Goal: Information Seeking & Learning: Learn about a topic

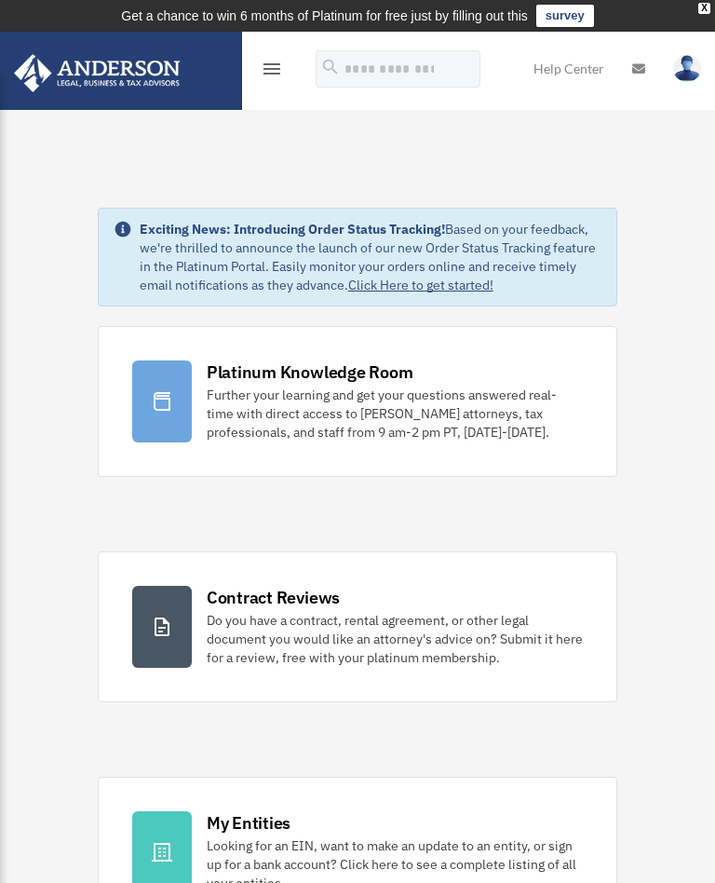
click at [263, 61] on icon "menu" at bounding box center [272, 69] width 22 height 22
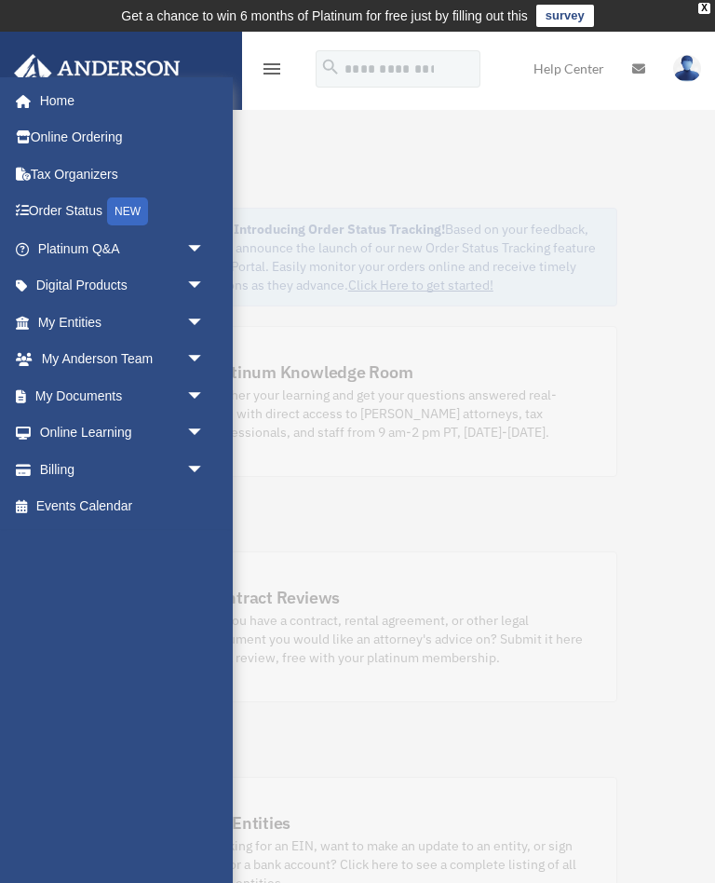
click at [160, 425] on link "Online Learning arrow_drop_down" at bounding box center [123, 432] width 220 height 37
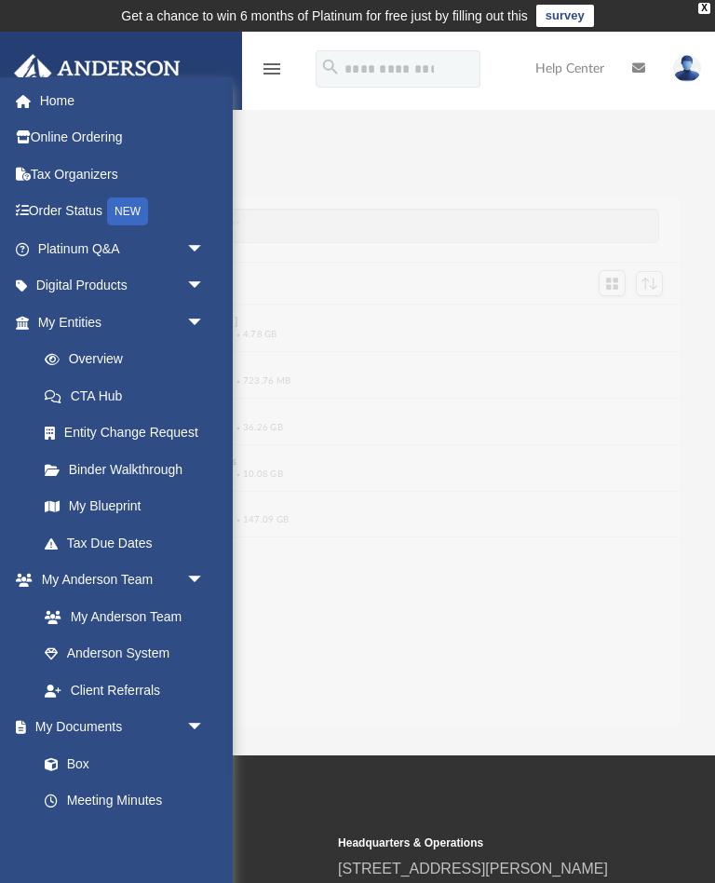
scroll to position [1, 1]
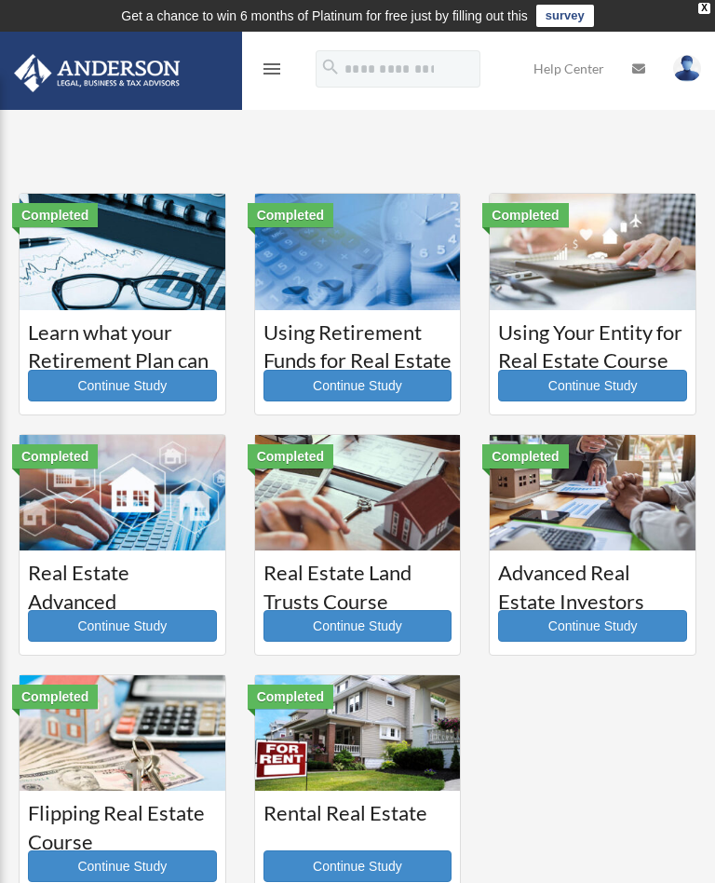
scroll to position [7, 0]
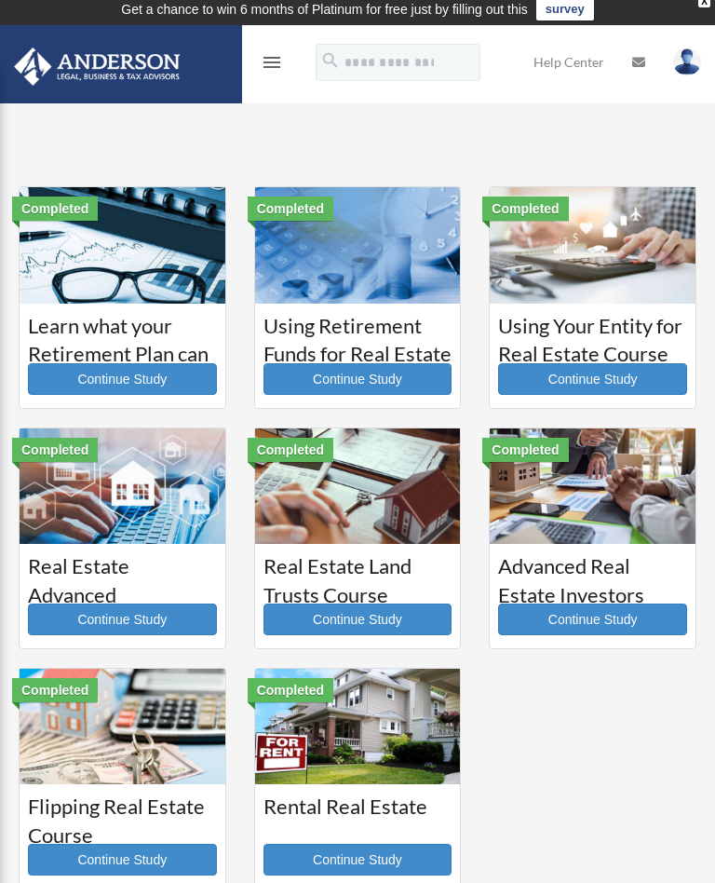
click at [390, 853] on link "Continue Study" at bounding box center [357, 860] width 189 height 32
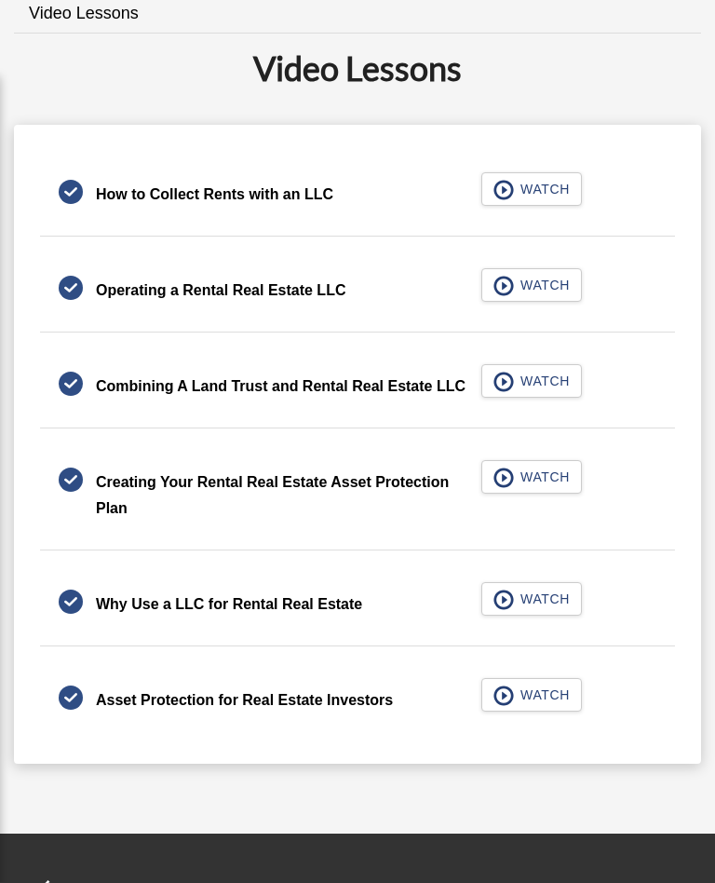
scroll to position [558, 0]
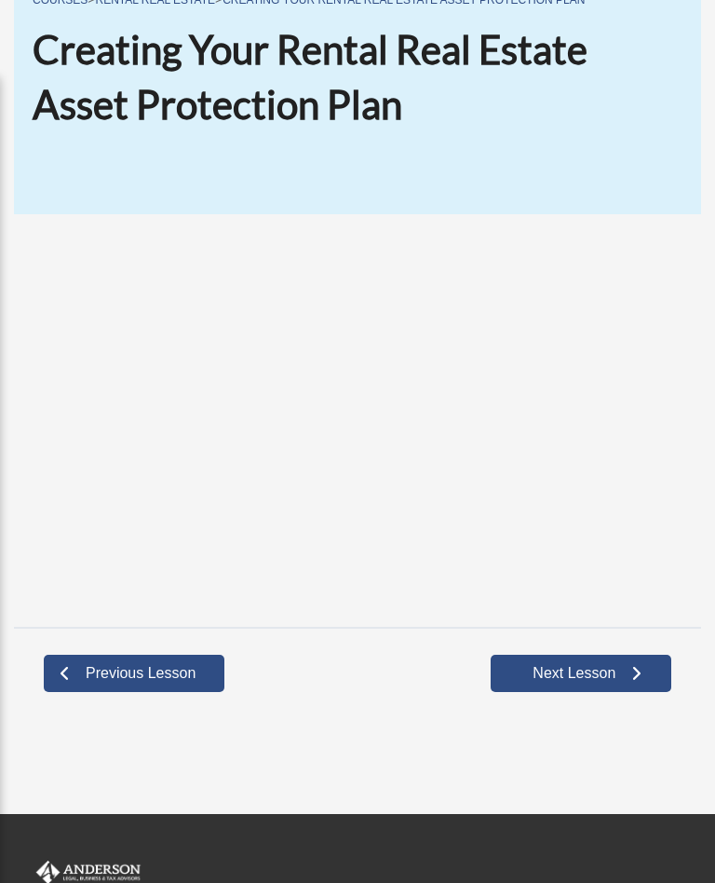
scroll to position [234, 0]
